Goal: Contribute content: Add original content to the website for others to see

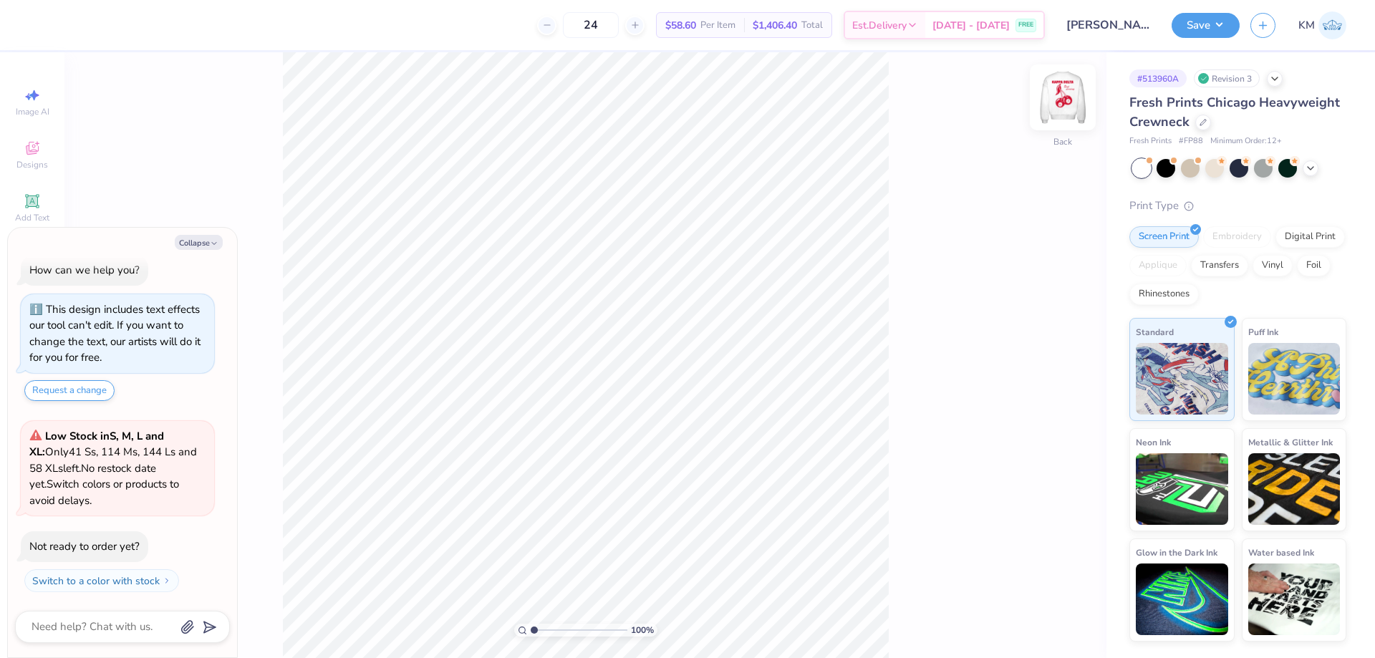
click at [1056, 114] on img at bounding box center [1062, 97] width 57 height 57
click at [186, 245] on button "Collapse" at bounding box center [199, 242] width 48 height 15
type textarea "x"
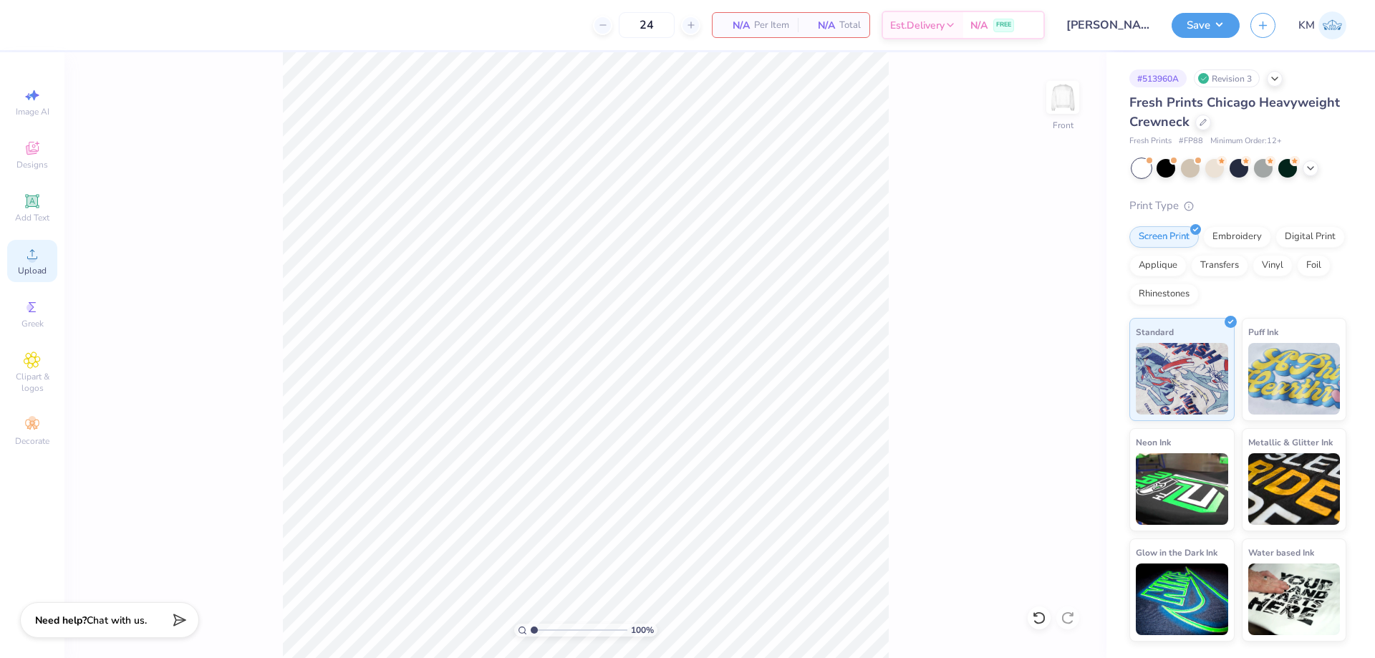
click at [34, 261] on circle at bounding box center [32, 259] width 8 height 8
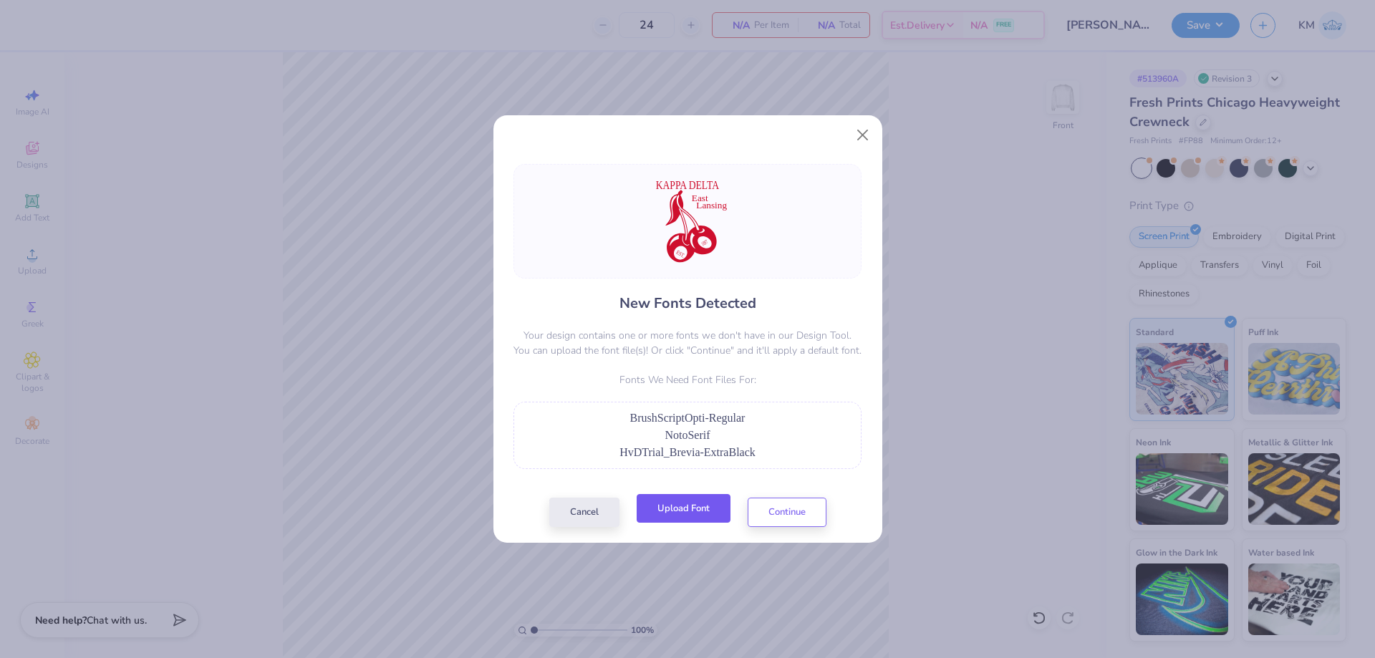
click at [693, 522] on button "Upload Font" at bounding box center [684, 508] width 94 height 29
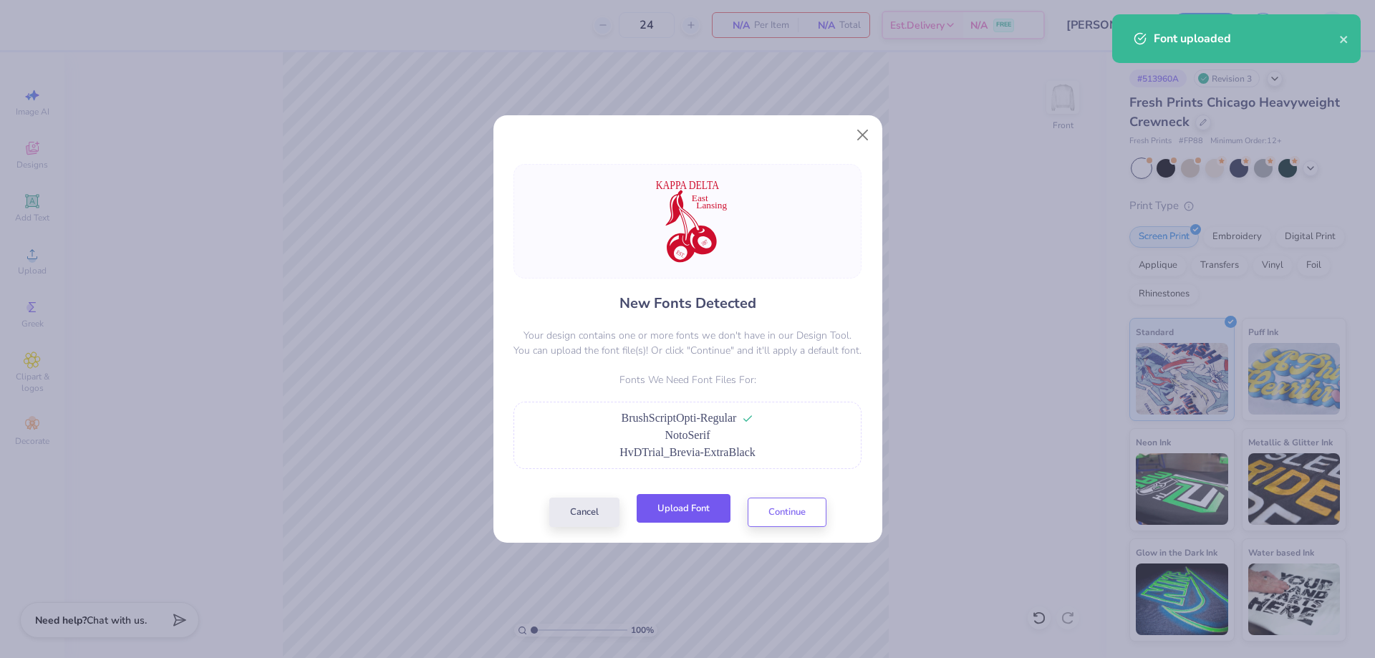
click at [707, 514] on button "Upload Font" at bounding box center [684, 508] width 94 height 29
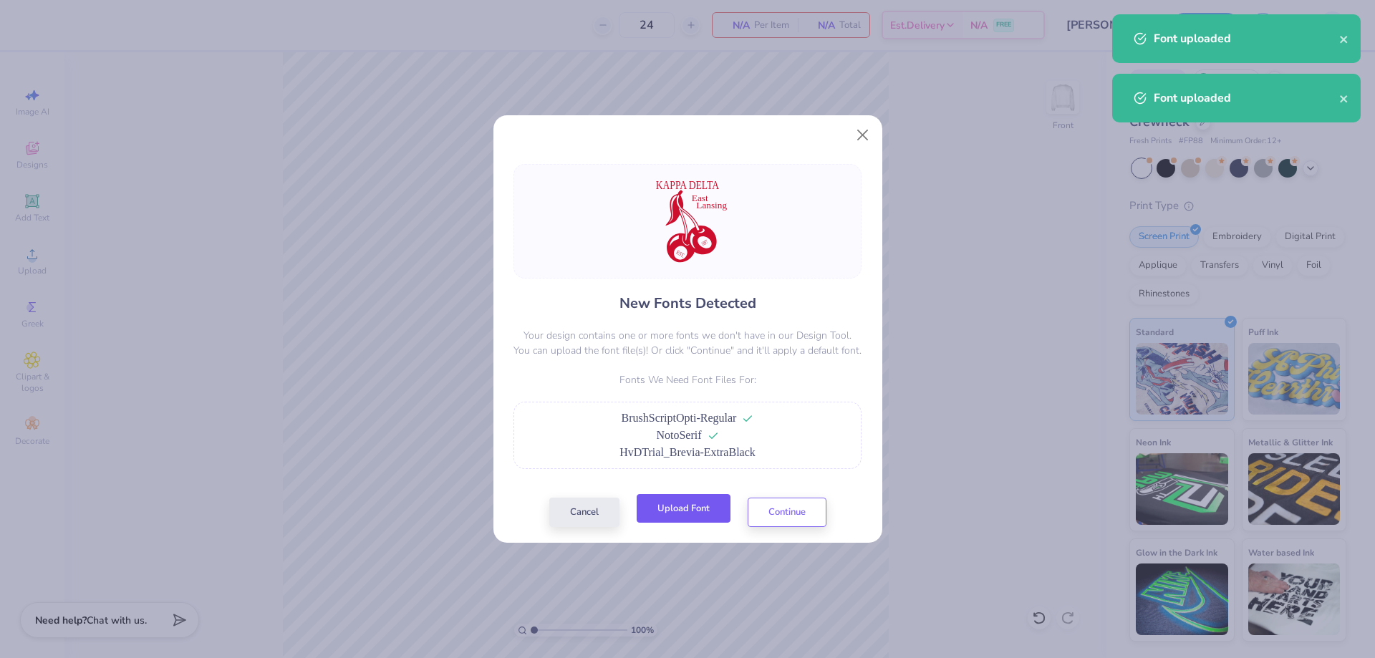
click at [687, 515] on button "Upload Font" at bounding box center [684, 508] width 94 height 29
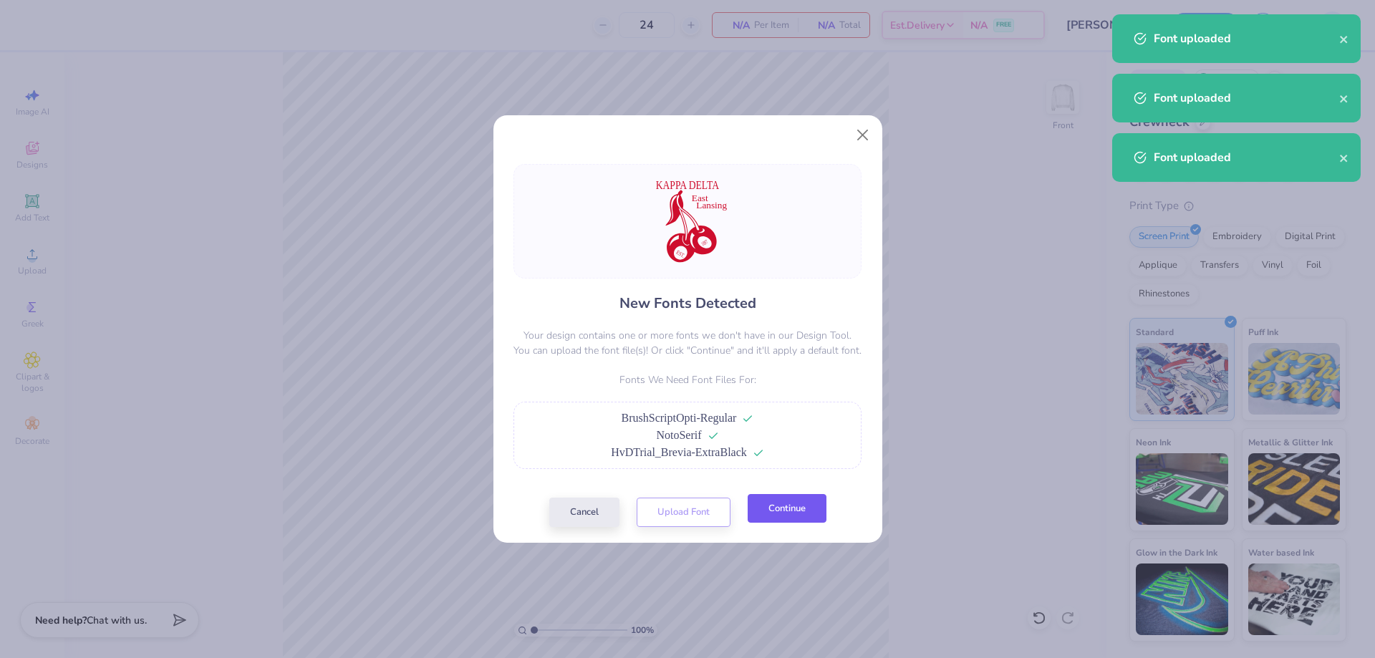
click at [787, 506] on button "Continue" at bounding box center [787, 508] width 79 height 29
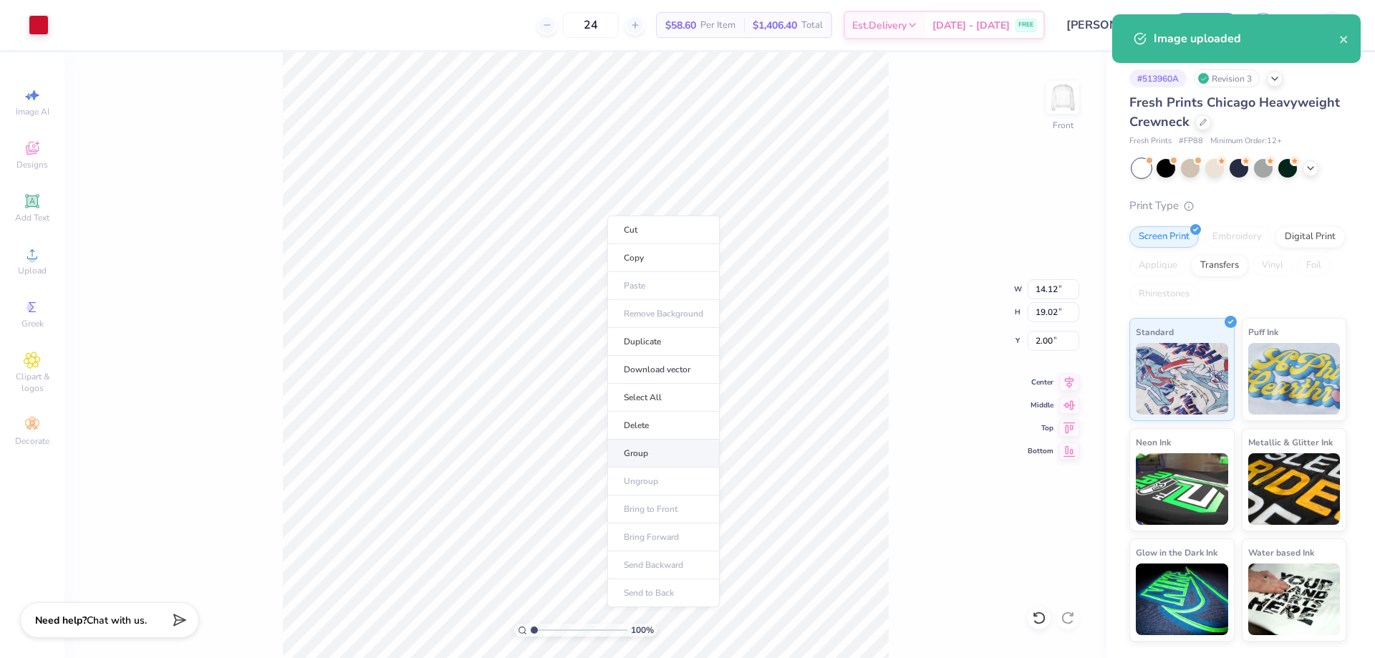
click at [659, 446] on li "Group" at bounding box center [663, 454] width 112 height 28
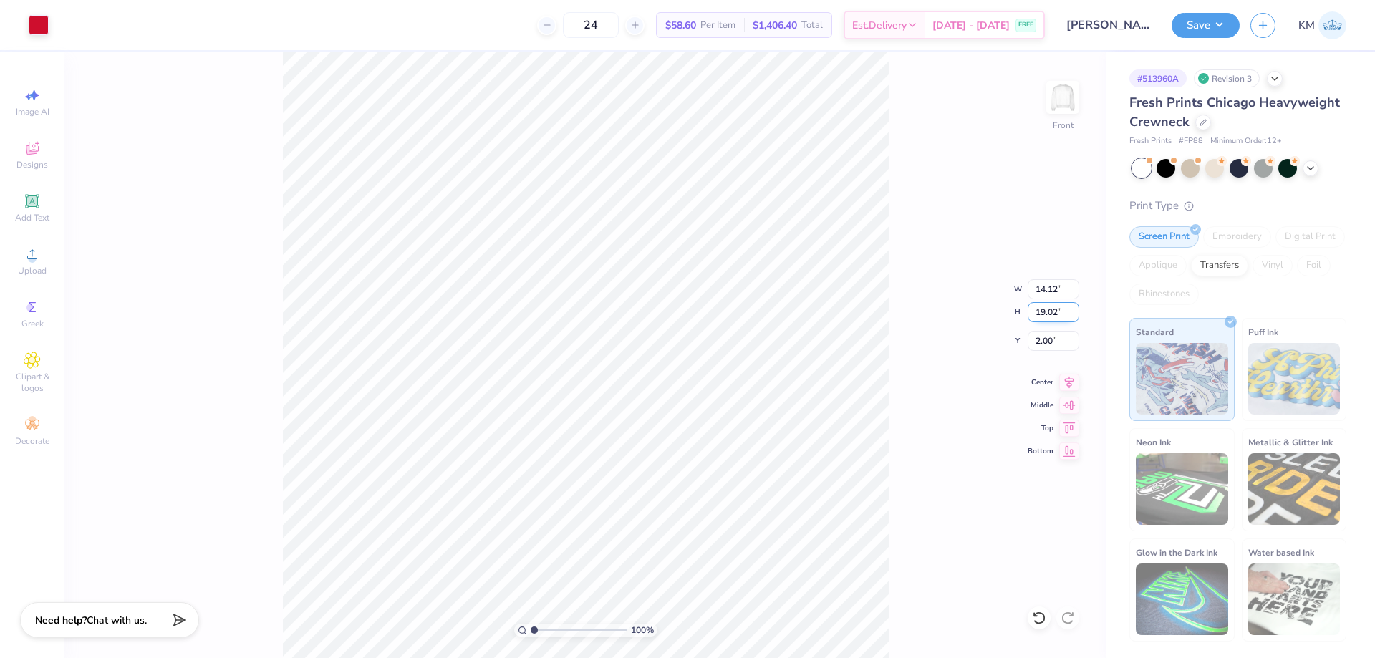
click at [1049, 312] on input "19.02" at bounding box center [1054, 312] width 52 height 20
type input "15"
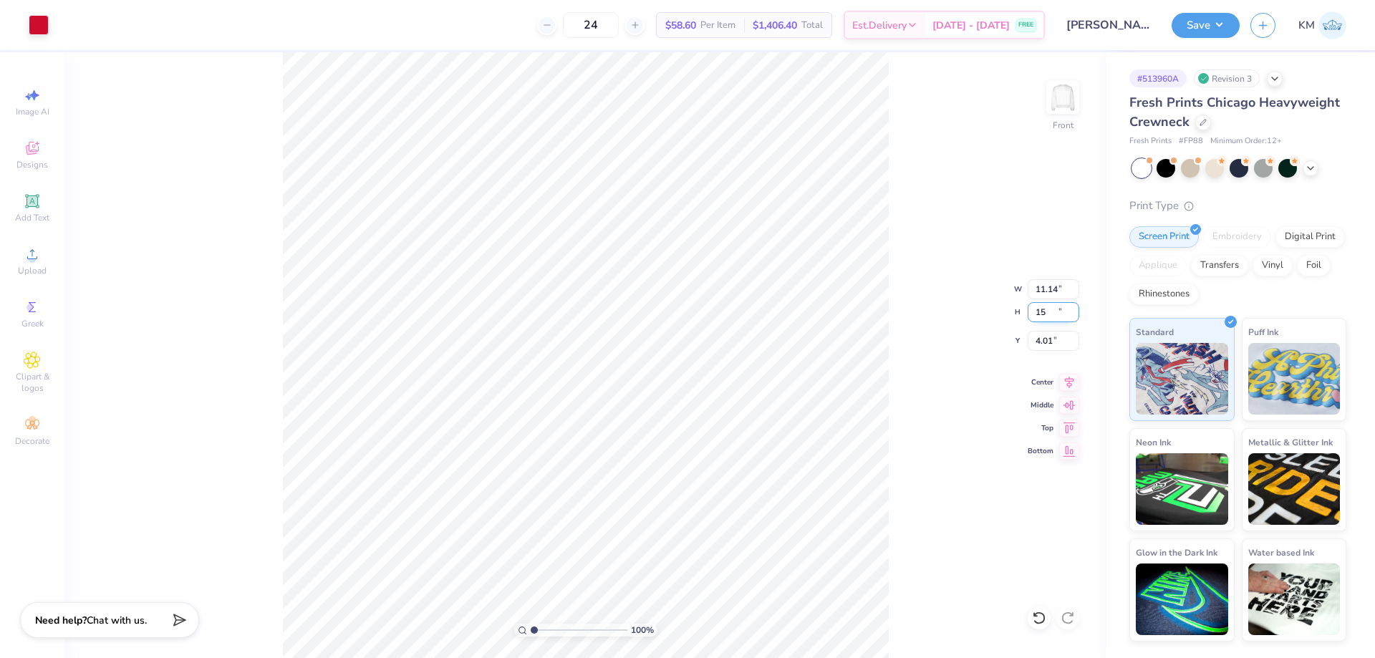
type input "11.14"
type input "15.00"
click at [1037, 337] on input "4.01" at bounding box center [1054, 341] width 52 height 20
type input "3.00"
click at [1060, 102] on img at bounding box center [1062, 97] width 57 height 57
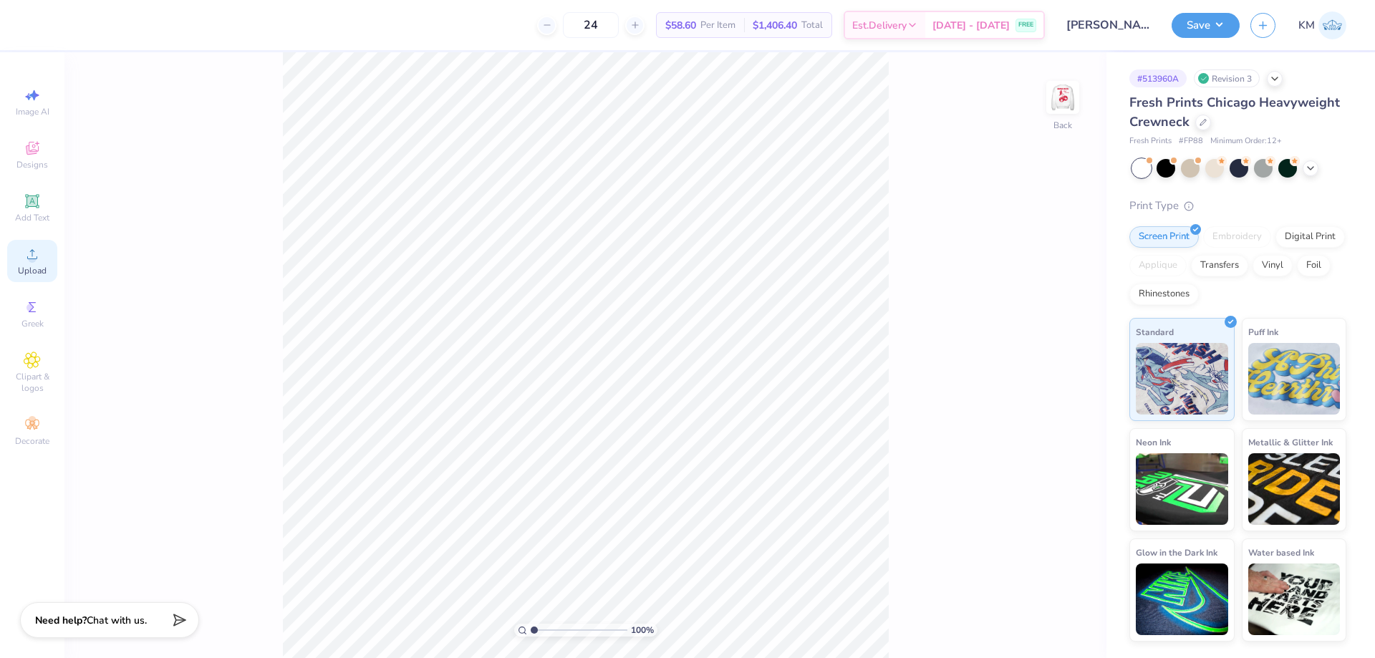
click at [21, 251] on div "Upload" at bounding box center [32, 261] width 50 height 42
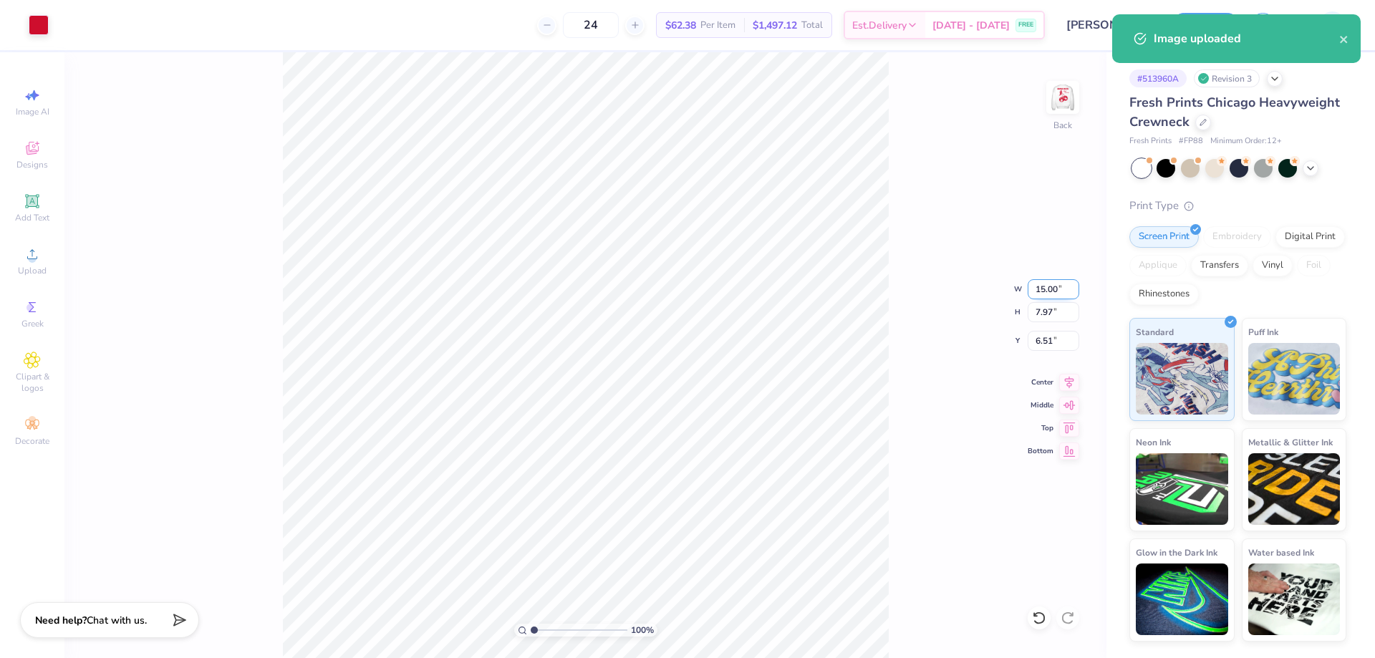
click at [1056, 294] on input "15.00" at bounding box center [1054, 289] width 52 height 20
type input "3.50"
type input "1.86"
click at [1055, 335] on input "9.57" at bounding box center [1054, 341] width 52 height 20
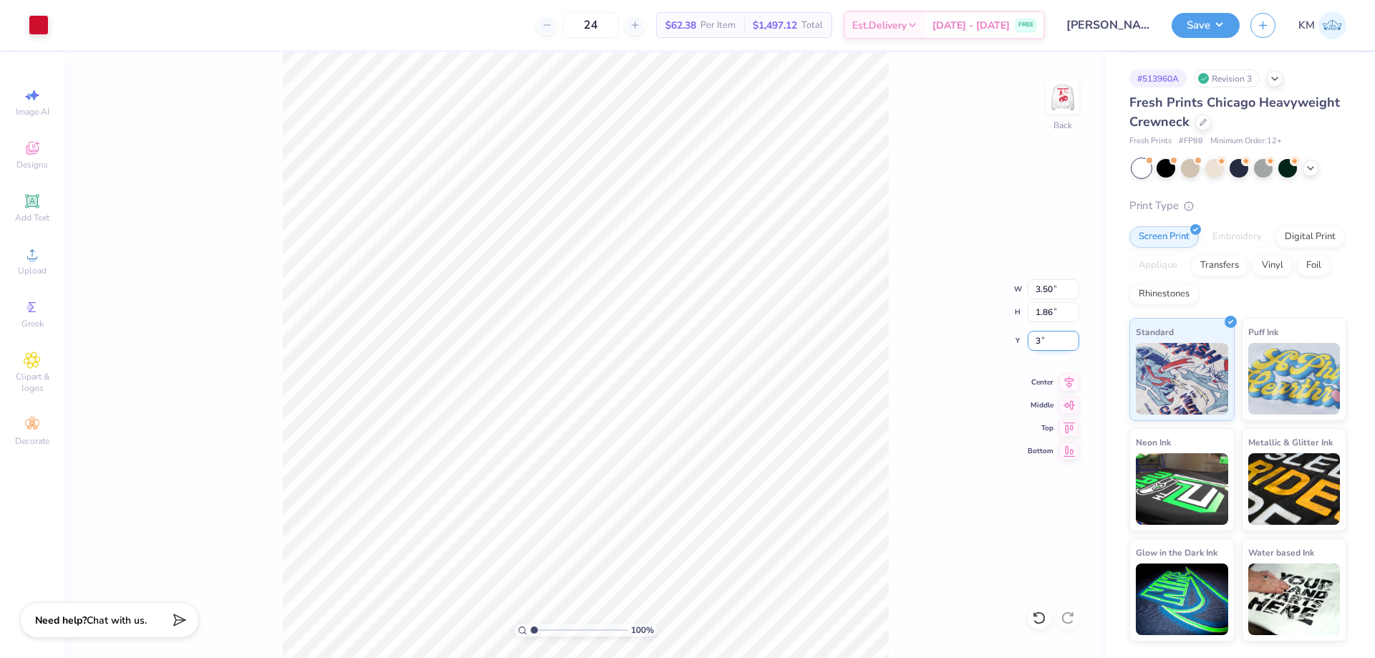
type input "3.00"
click at [1194, 29] on button "Save" at bounding box center [1206, 23] width 68 height 25
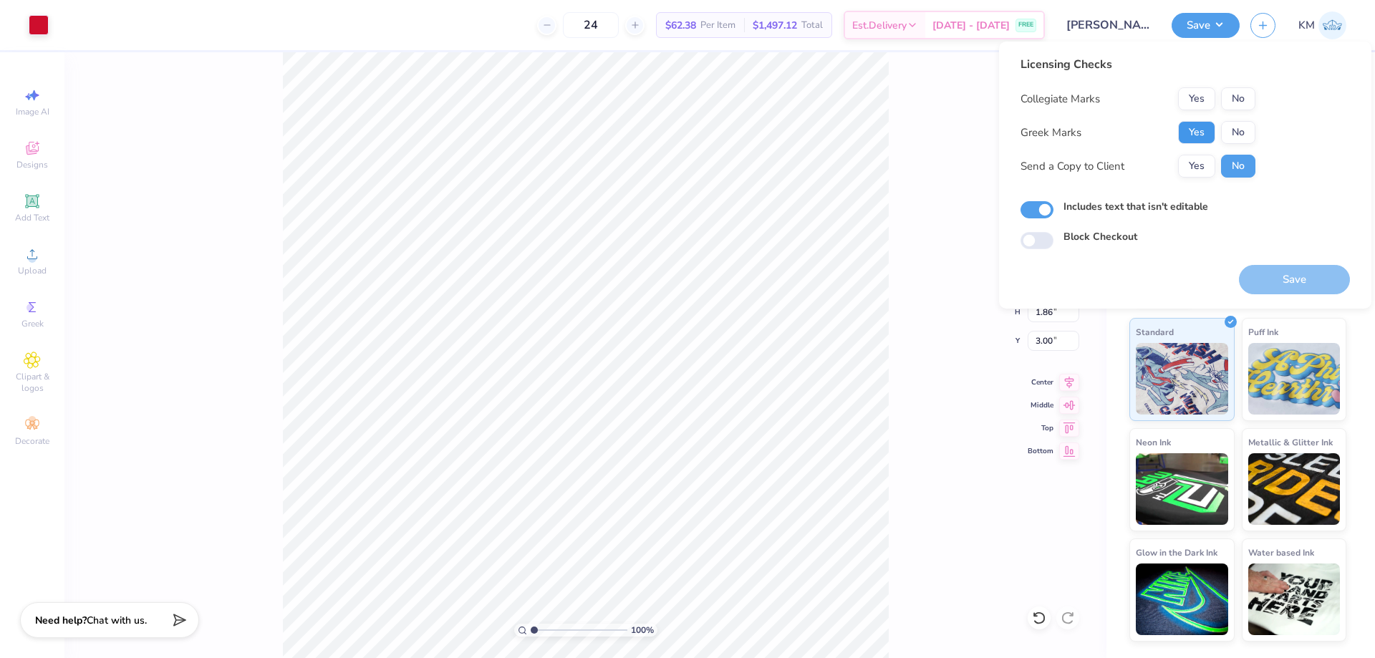
click at [1199, 126] on button "Yes" at bounding box center [1196, 132] width 37 height 23
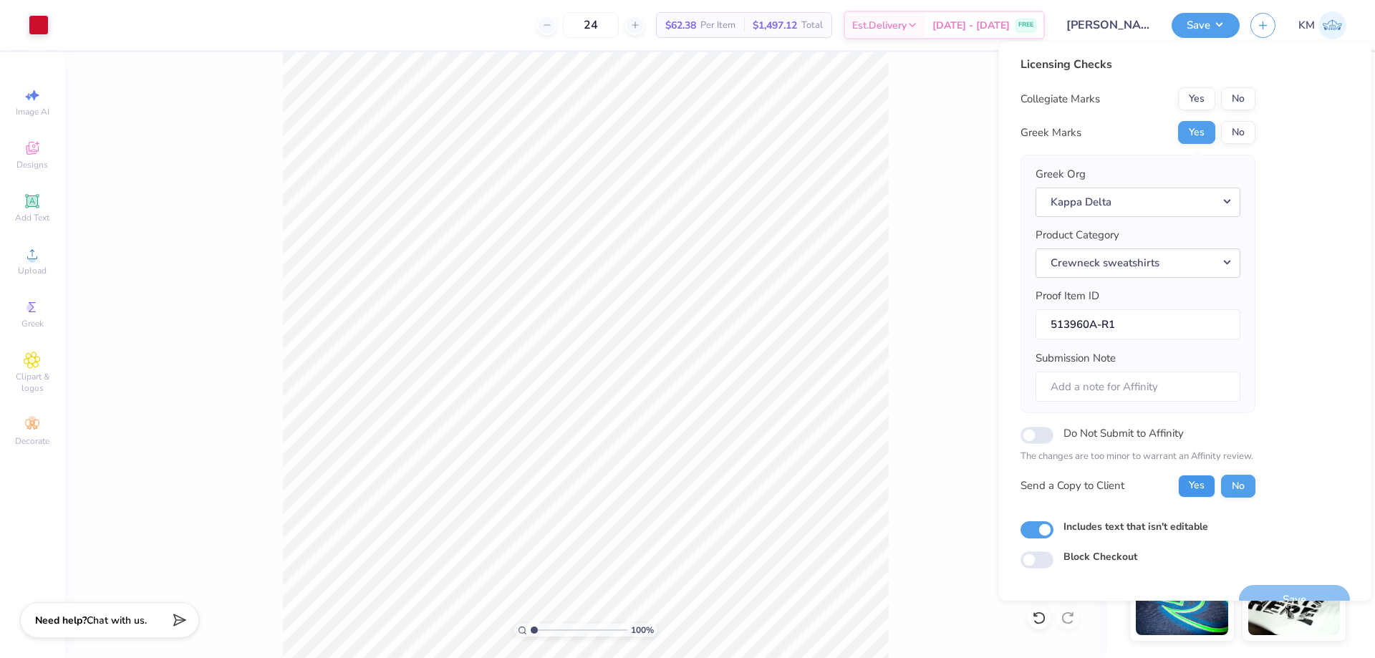
click at [1203, 483] on button "Yes" at bounding box center [1196, 486] width 37 height 23
click at [1233, 102] on button "No" at bounding box center [1238, 98] width 34 height 23
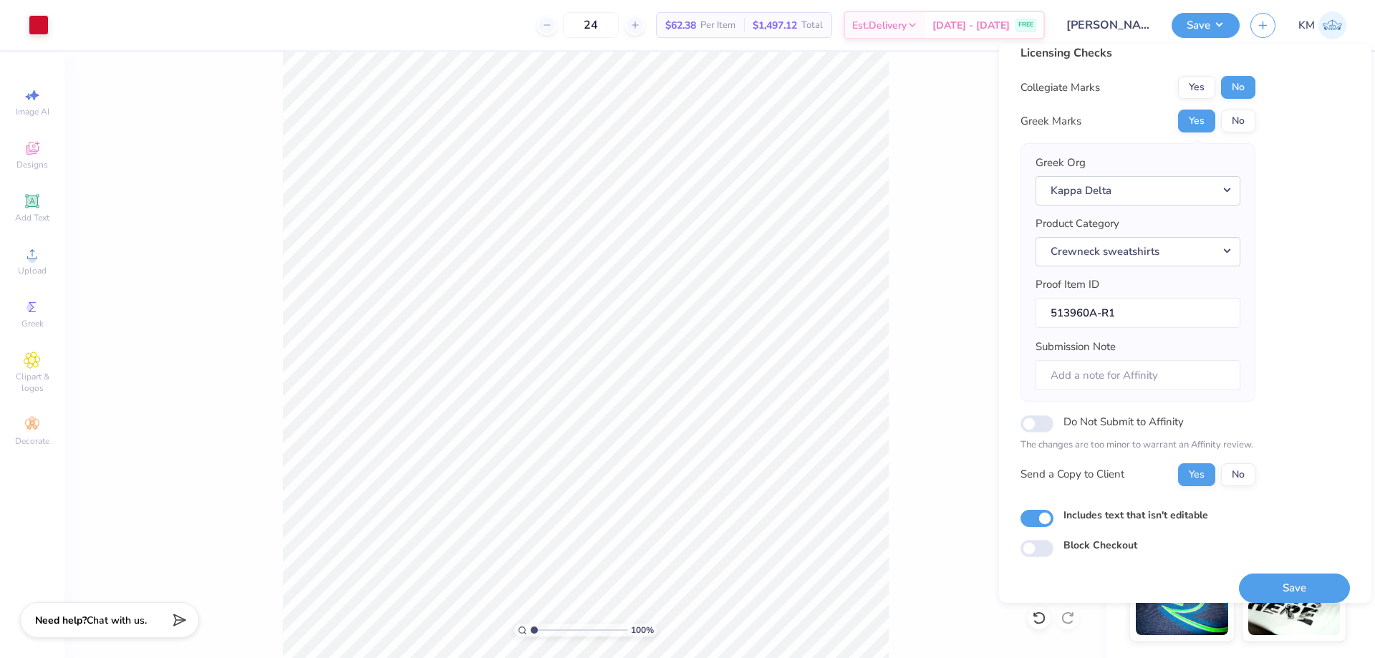
scroll to position [27, 0]
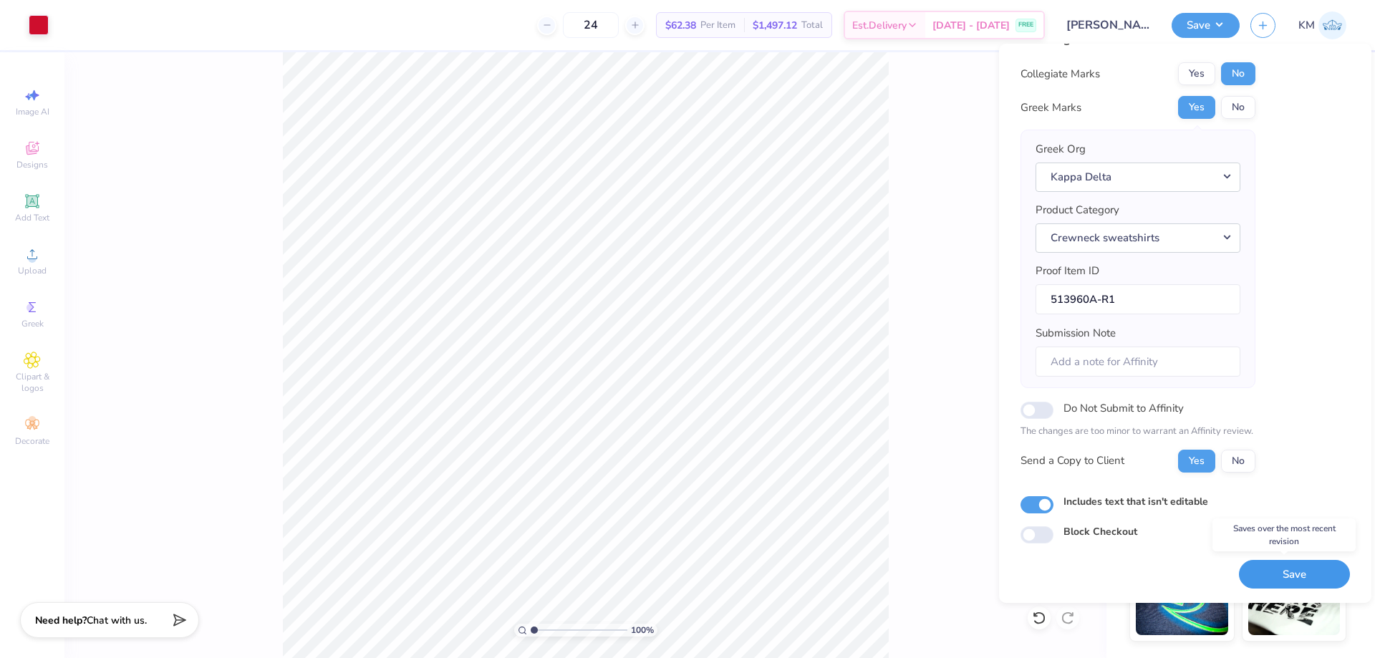
click at [1271, 577] on button "Save" at bounding box center [1294, 574] width 111 height 29
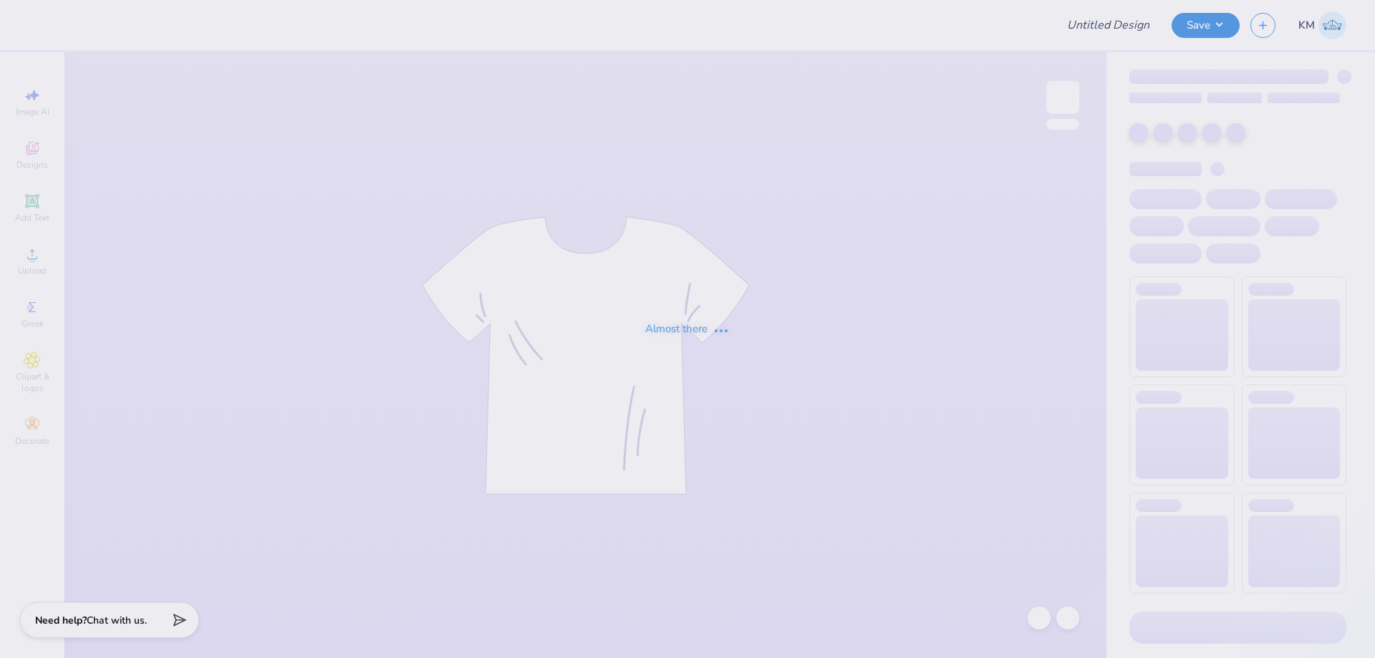
type input "[PERSON_NAME] : [US_STATE][GEOGRAPHIC_DATA]"
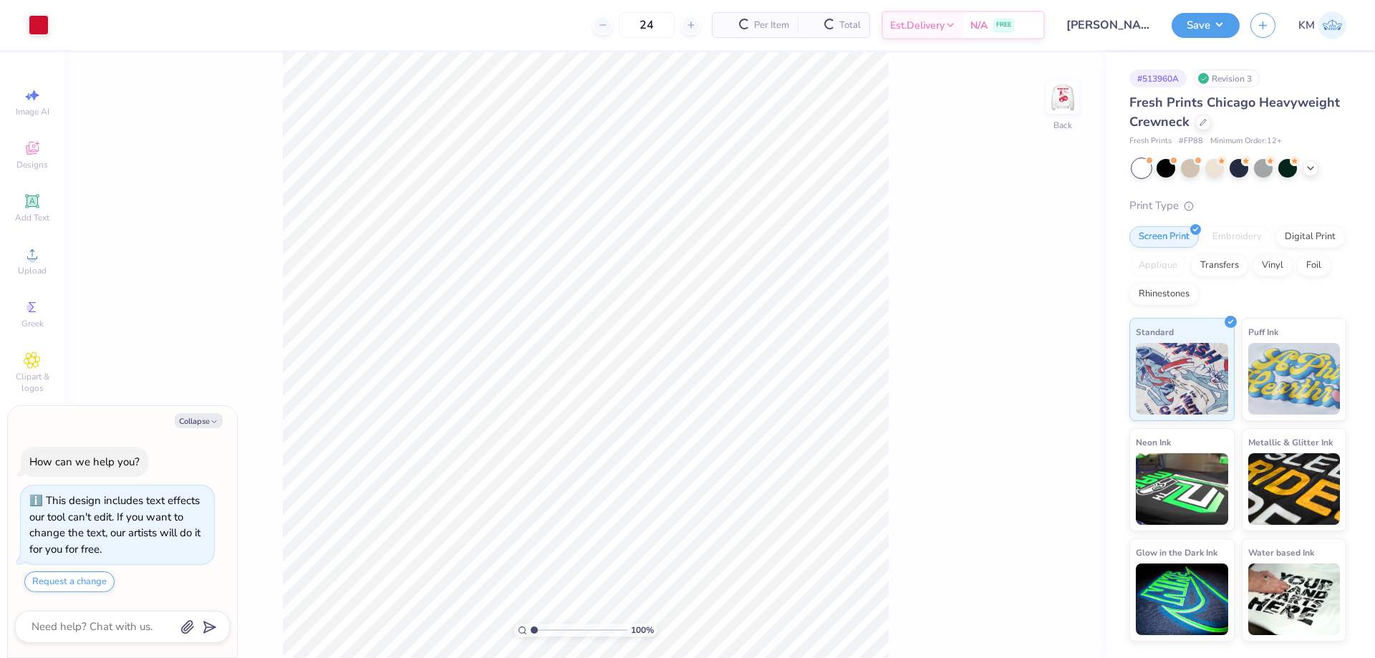
type textarea "x"
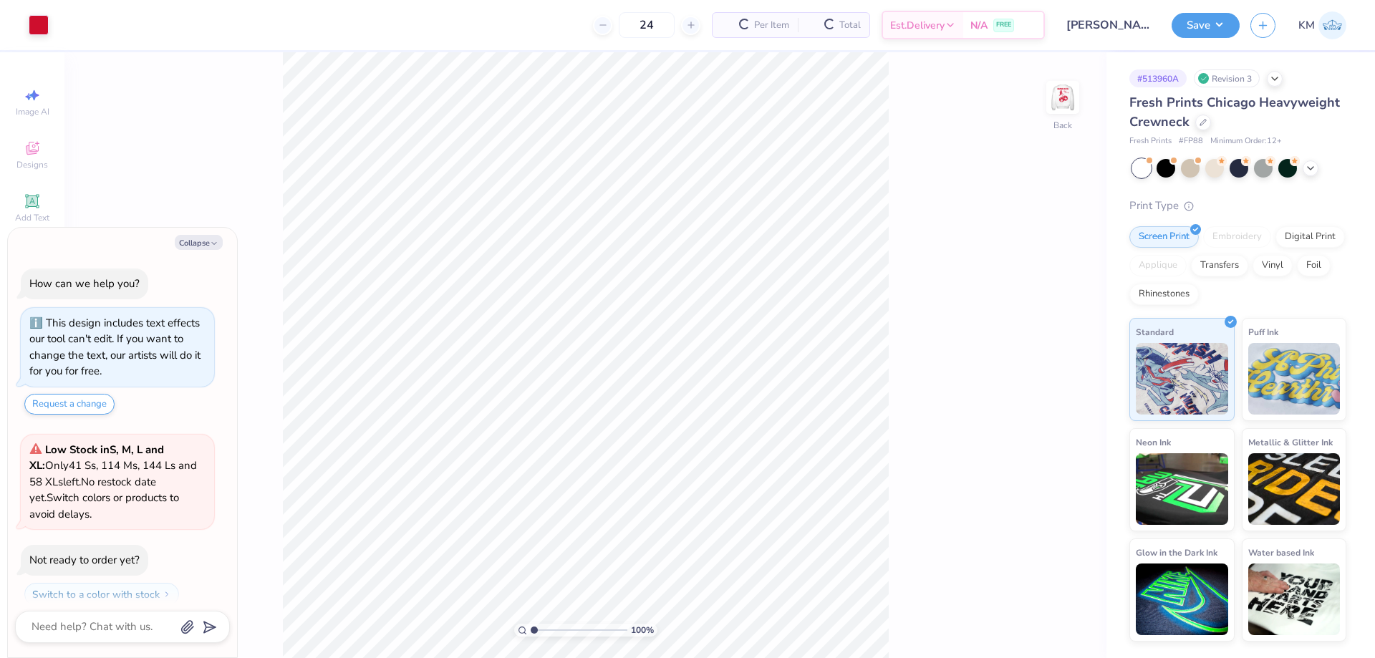
scroll to position [14, 0]
